Goal: Task Accomplishment & Management: Use online tool/utility

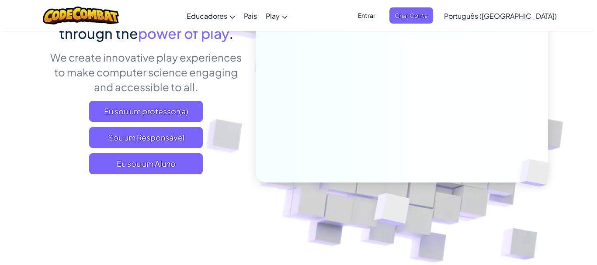
scroll to position [112, 0]
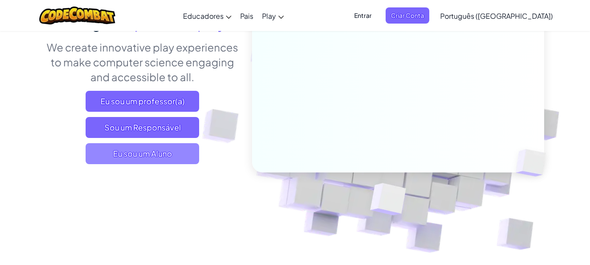
click at [136, 156] on span "Eu sou um Aluno" at bounding box center [143, 153] width 114 height 21
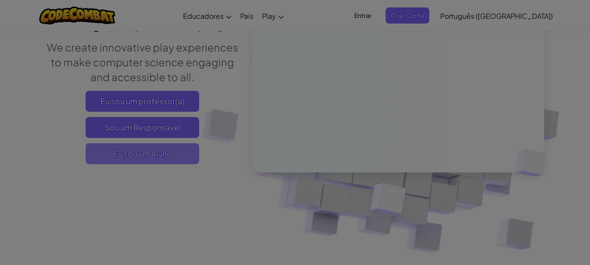
click at [0, 0] on form "Yes, I have a Class Code! Enter it here: Continuar No, I don't have one but wan…" at bounding box center [0, 0] width 0 height 0
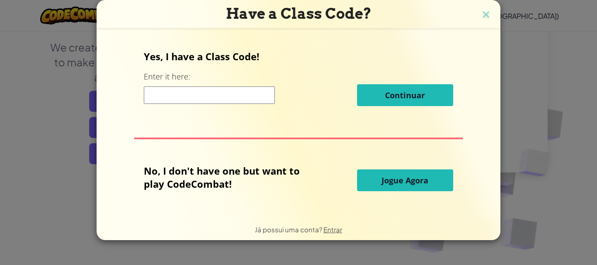
click at [428, 172] on button "Jogue Agora" at bounding box center [405, 180] width 96 height 22
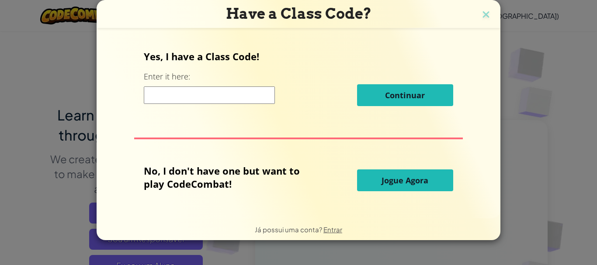
drag, startPoint x: 428, startPoint y: 172, endPoint x: 431, endPoint y: 179, distance: 7.9
click at [428, 173] on button "Jogue Agora" at bounding box center [405, 180] width 96 height 22
click at [424, 176] on span "Jogue Agora" at bounding box center [404, 180] width 47 height 10
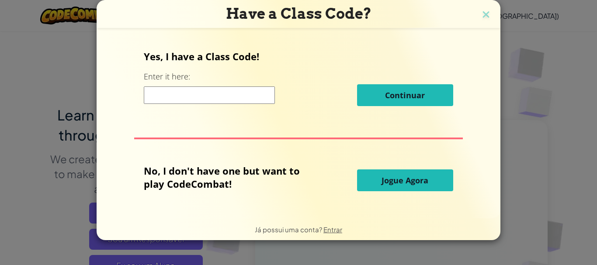
click at [424, 176] on span "Jogue Agora" at bounding box center [404, 180] width 47 height 10
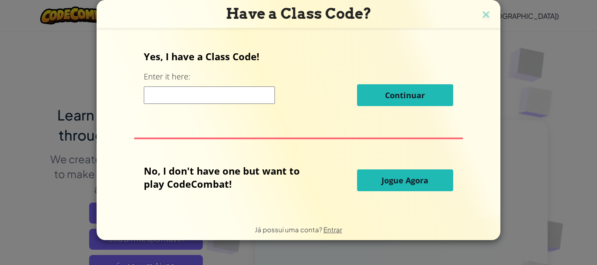
click at [424, 176] on span "Jogue Agora" at bounding box center [404, 180] width 47 height 10
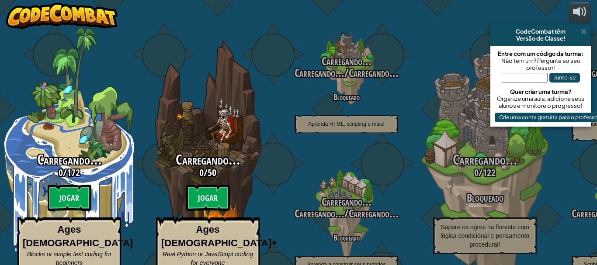
select select "pt-BR"
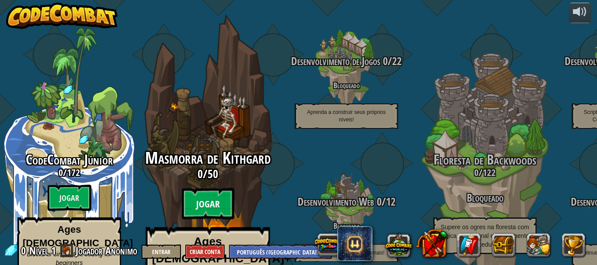
click at [217, 188] on btn "Jogar" at bounding box center [208, 203] width 52 height 31
select select "pt-BR"
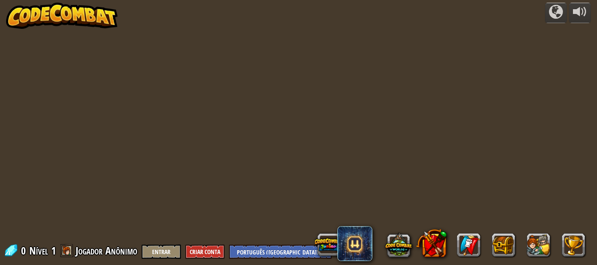
select select "pt-BR"
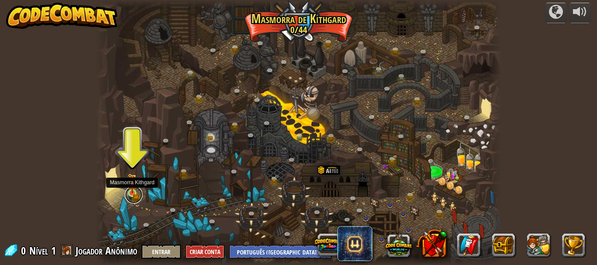
click at [135, 198] on link at bounding box center [133, 194] width 17 height 17
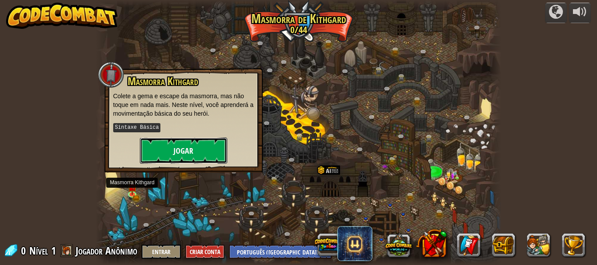
click at [186, 147] on button "Jogar" at bounding box center [183, 151] width 87 height 26
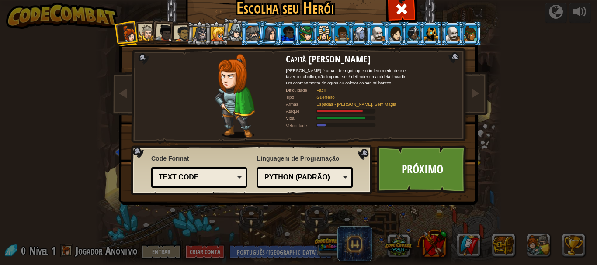
click at [141, 31] on div at bounding box center [147, 33] width 16 height 16
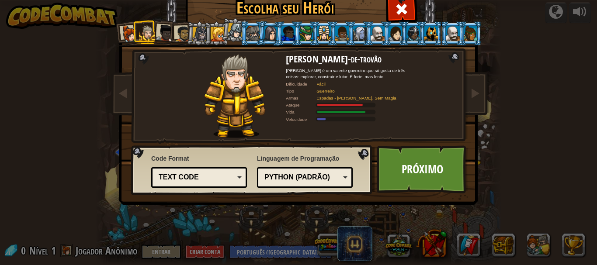
click at [466, 38] on div at bounding box center [470, 33] width 14 height 14
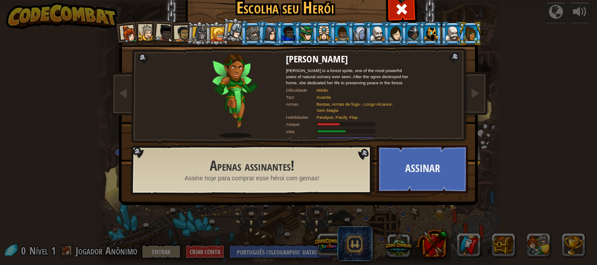
click at [276, 28] on li at bounding box center [288, 33] width 24 height 24
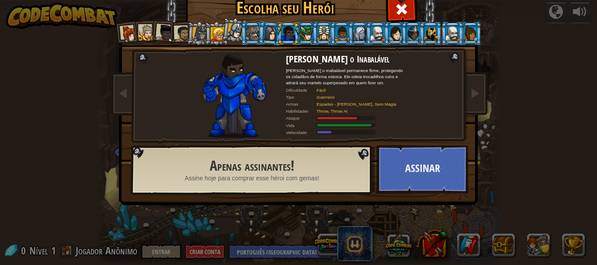
click at [248, 34] on div at bounding box center [253, 33] width 14 height 14
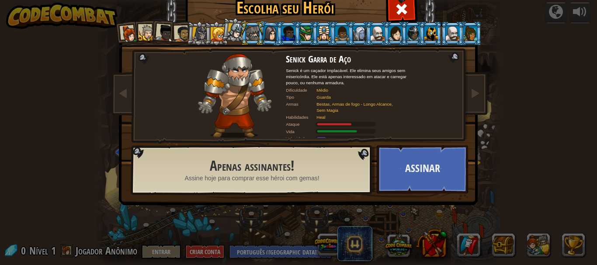
click at [197, 37] on div at bounding box center [199, 34] width 15 height 15
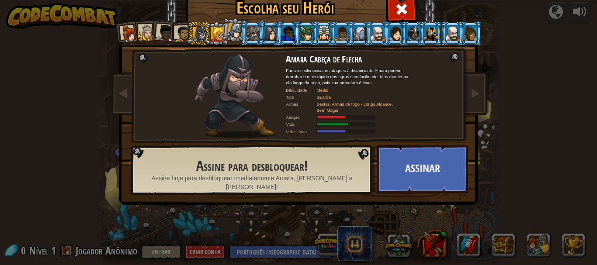
click at [320, 33] on div at bounding box center [324, 33] width 14 height 14
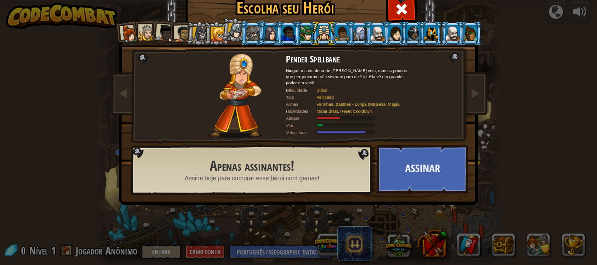
click at [376, 32] on div at bounding box center [377, 33] width 14 height 14
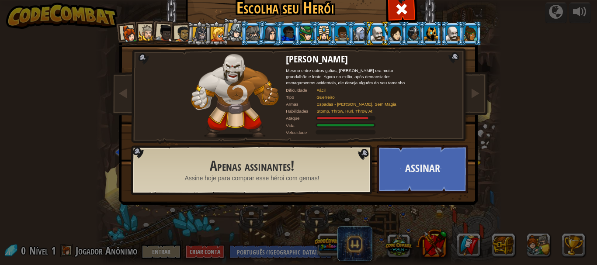
click at [192, 33] on div at bounding box center [199, 34] width 15 height 15
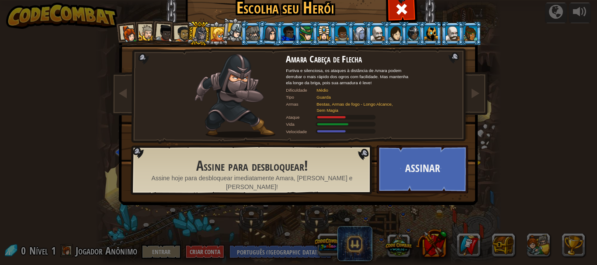
click at [445, 38] on div at bounding box center [452, 33] width 14 height 14
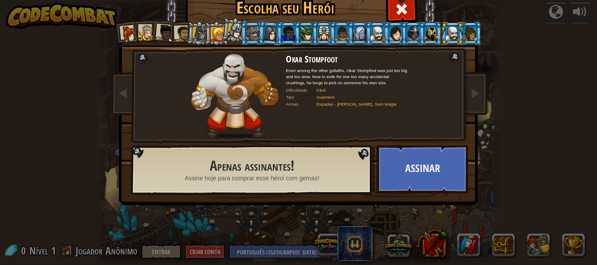
click at [424, 35] on div at bounding box center [431, 33] width 14 height 14
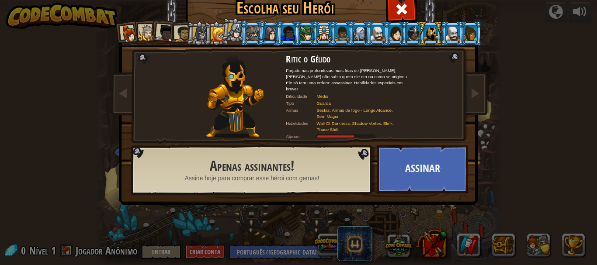
click at [424, 35] on div at bounding box center [431, 33] width 14 height 14
drag, startPoint x: 351, startPoint y: 117, endPoint x: 356, endPoint y: 92, distance: 25.9
click at [356, 94] on div "Ritic o Gélido Forjado nas profundezas mais frias de Kelvintaph, [PERSON_NAME] …" at bounding box center [347, 96] width 122 height 84
click at [221, 30] on li at bounding box center [234, 30] width 26 height 26
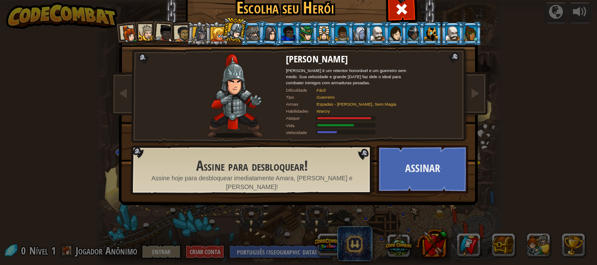
click at [224, 30] on li at bounding box center [234, 30] width 26 height 26
click at [215, 30] on div at bounding box center [217, 34] width 14 height 14
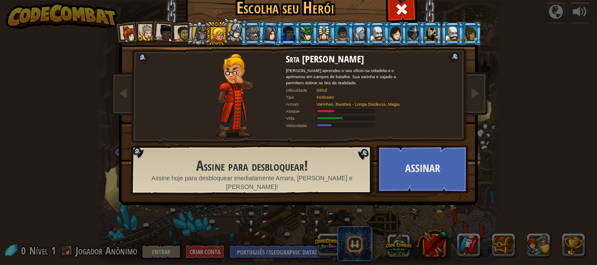
click at [215, 30] on div at bounding box center [217, 34] width 14 height 14
click at [192, 31] on div at bounding box center [199, 34] width 15 height 15
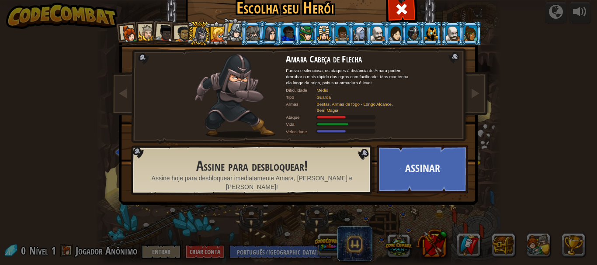
click at [169, 32] on div at bounding box center [164, 32] width 17 height 17
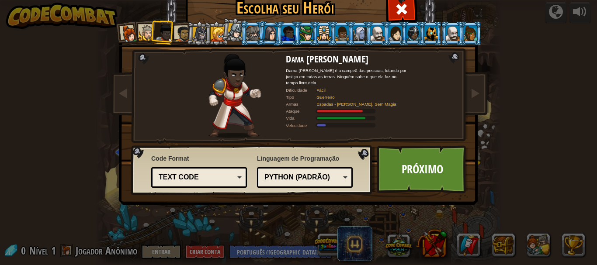
click at [179, 31] on div at bounding box center [182, 34] width 16 height 16
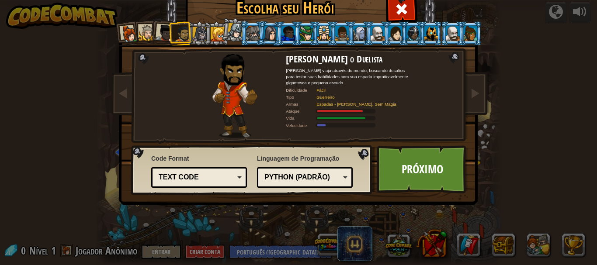
click at [139, 30] on div at bounding box center [147, 33] width 16 height 16
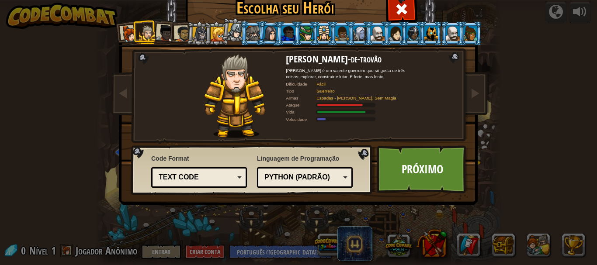
click at [114, 31] on li at bounding box center [127, 34] width 26 height 26
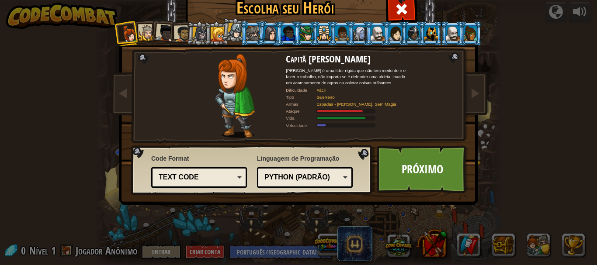
click at [116, 32] on li at bounding box center [127, 34] width 26 height 26
click at [151, 28] on li at bounding box center [163, 32] width 26 height 26
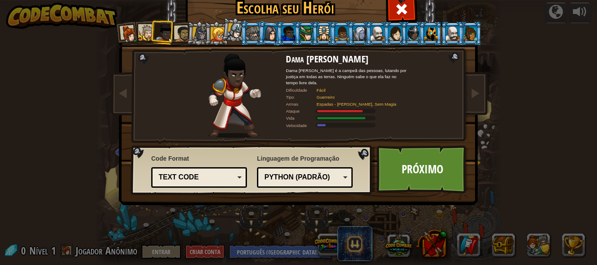
click at [136, 33] on li at bounding box center [127, 34] width 26 height 26
click at [136, 21] on ol at bounding box center [298, 21] width 360 height 0
click at [139, 34] on div at bounding box center [147, 33] width 16 height 16
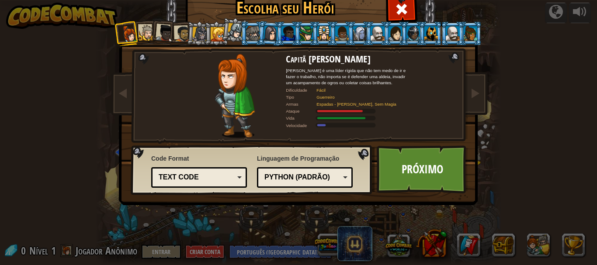
click at [139, 34] on div at bounding box center [147, 33] width 16 height 16
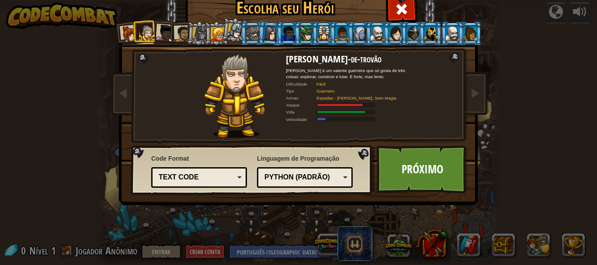
click at [139, 34] on div at bounding box center [147, 33] width 16 height 16
click at [194, 187] on div "Text code Blocks and code Blocks Blocks (Icons) Text code" at bounding box center [199, 177] width 96 height 21
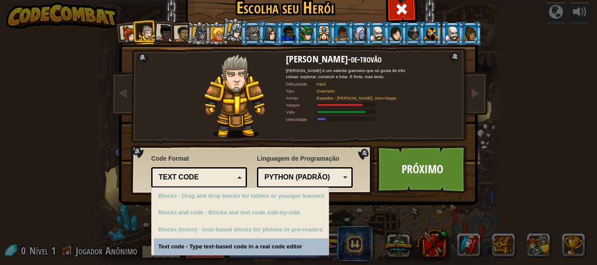
click at [209, 174] on div "Text code" at bounding box center [197, 178] width 76 height 10
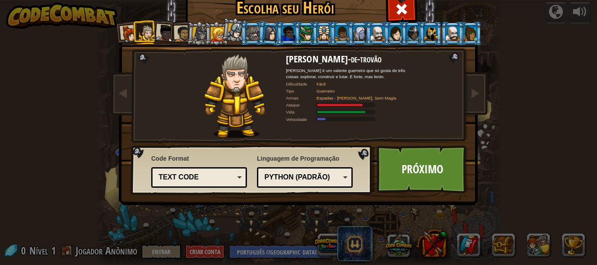
click at [330, 180] on div "Python (Padrão)" at bounding box center [302, 178] width 76 height 10
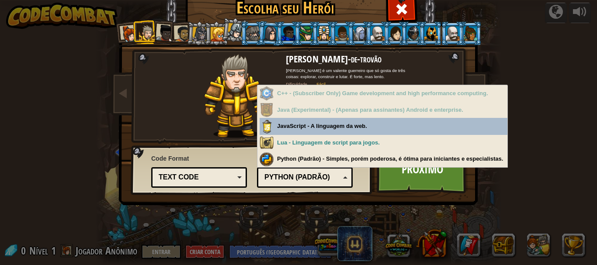
click at [328, 176] on div "Python (Padrão)" at bounding box center [302, 178] width 76 height 10
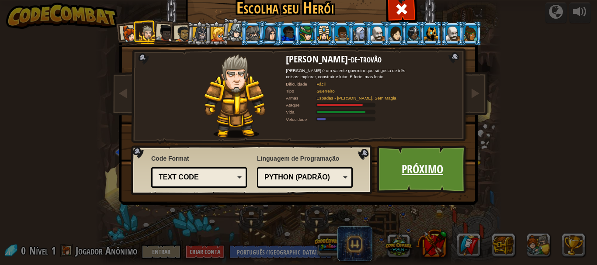
click at [419, 172] on link "Próximo" at bounding box center [421, 169] width 91 height 48
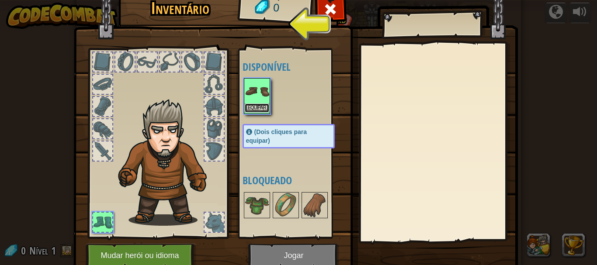
click at [252, 106] on button "Equipar" at bounding box center [257, 108] width 24 height 9
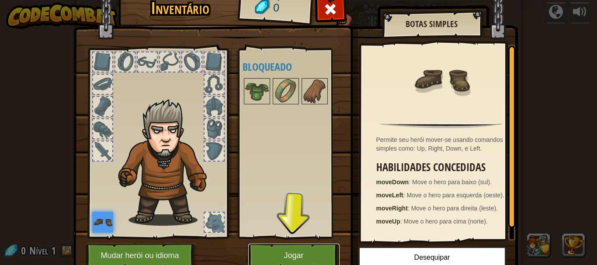
click at [298, 257] on button "Jogar" at bounding box center [293, 256] width 91 height 24
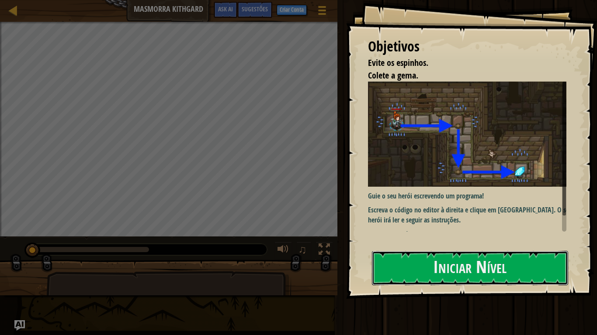
click at [386, 265] on button "Iniciar Nível" at bounding box center [470, 268] width 196 height 35
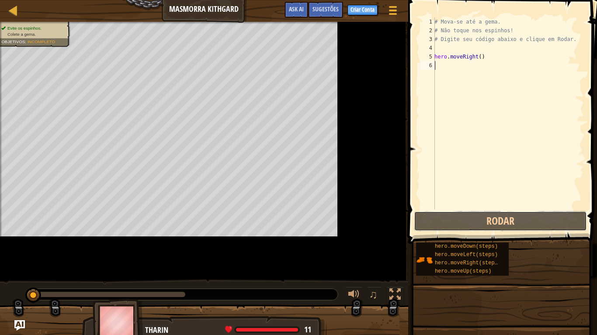
click at [436, 222] on button "Rodar" at bounding box center [500, 221] width 173 height 20
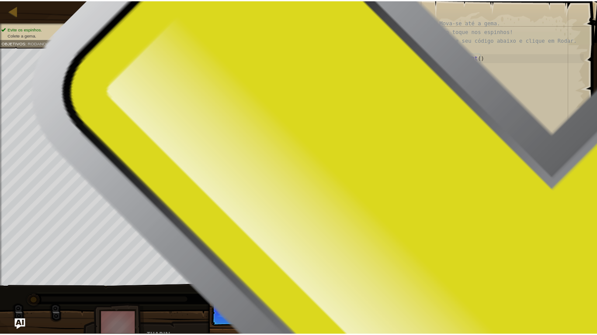
scroll to position [4, 0]
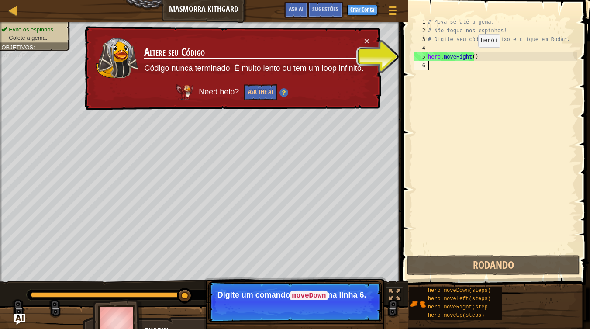
type textarea "hero"
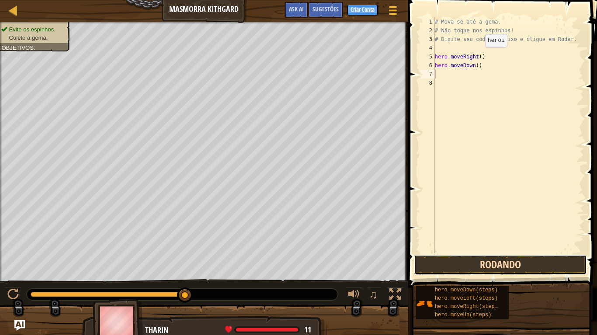
click at [490, 265] on button "Rodando" at bounding box center [500, 265] width 173 height 20
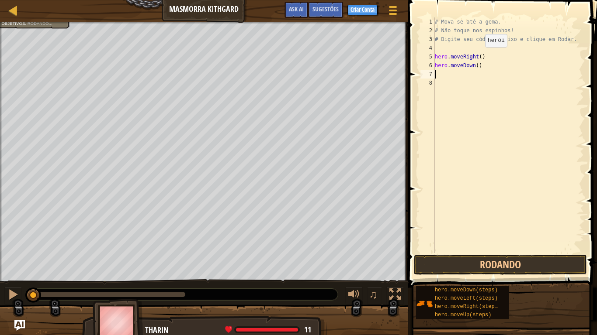
click at [470, 77] on div "# Mova-se até a gema. # Não toque nos espinhos! # Digite seu código abaixo e cl…" at bounding box center [508, 143] width 151 height 253
click at [469, 76] on div "# Mova-se até a gema. # Não toque nos espinhos! # Digite seu código abaixo e cl…" at bounding box center [508, 143] width 151 height 253
click at [467, 71] on div "# Mova-se até a gema. # Não toque nos espinhos! # Digite seu código abaixo e cl…" at bounding box center [508, 143] width 151 height 253
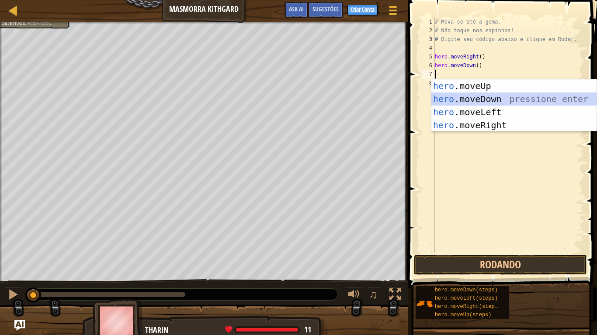
type textarea "hero"
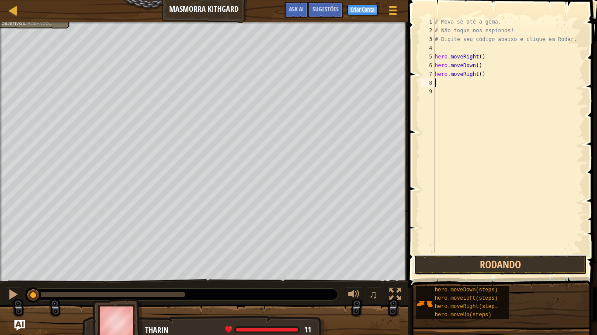
click at [509, 265] on button "Rodando" at bounding box center [500, 265] width 173 height 20
